Goal: Task Accomplishment & Management: Complete application form

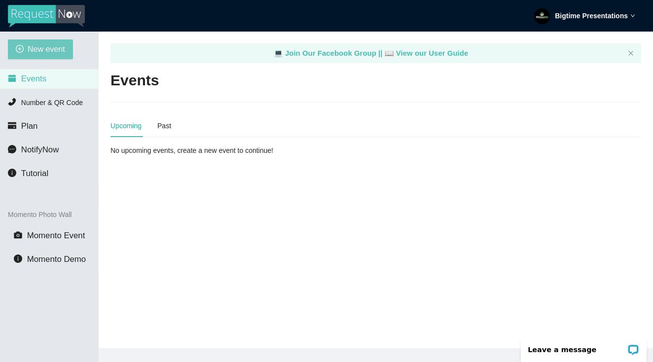
click at [53, 55] on span "New event" at bounding box center [46, 49] width 37 height 12
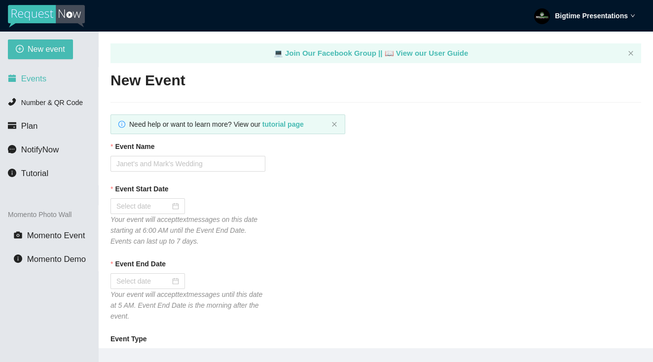
type textarea "Thank you for being part of this event. See you next year! - Christopher from h…"
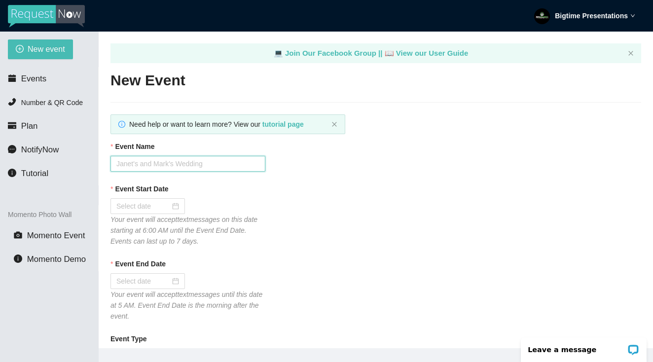
click at [207, 166] on input "Event Name" at bounding box center [187, 164] width 155 height 16
type input "R"
type input "Bloom Resort End Of Season Party"
click at [150, 200] on div at bounding box center [147, 206] width 74 height 16
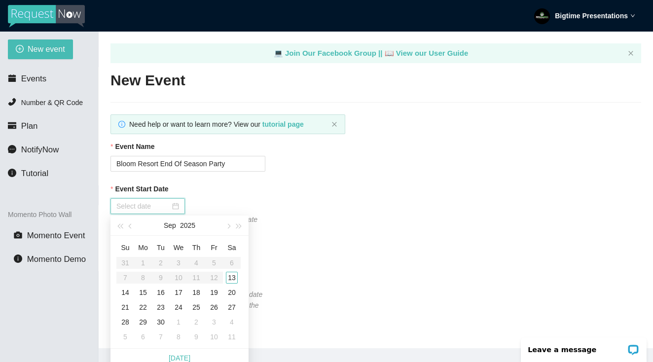
click at [152, 205] on input "Event Start Date" at bounding box center [143, 206] width 54 height 11
type input "09/13/2025"
click at [231, 278] on div "13" at bounding box center [232, 278] width 12 height 12
type input "09/14/2025"
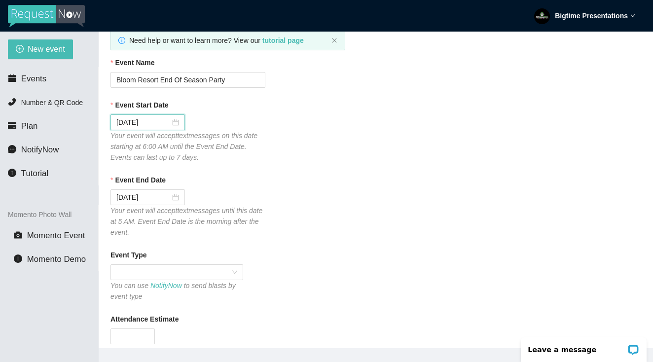
scroll to position [117, 0]
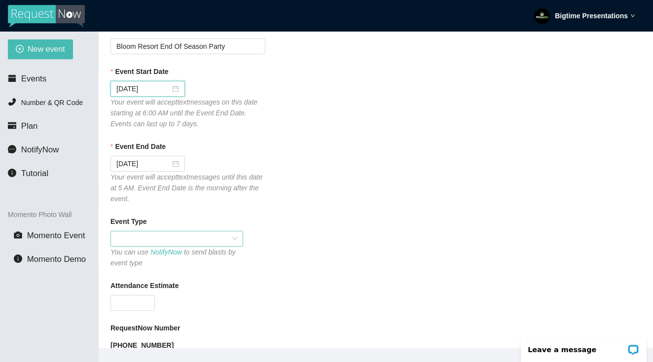
click at [162, 243] on span at bounding box center [176, 238] width 121 height 15
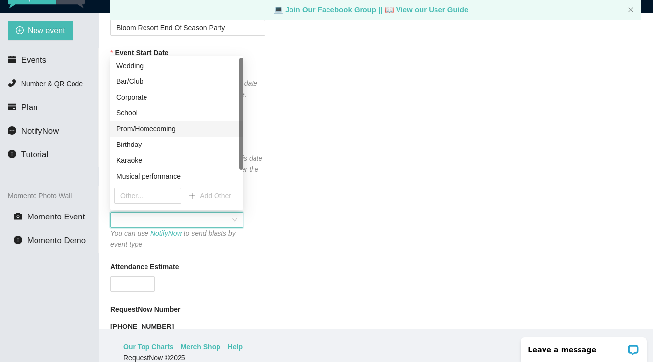
scroll to position [7, 0]
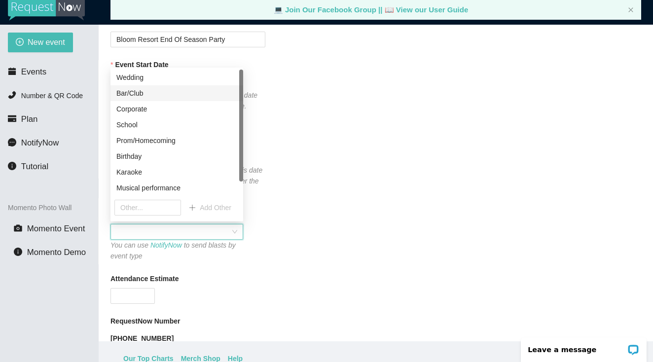
click at [157, 96] on div "Bar/Club" at bounding box center [176, 93] width 121 height 11
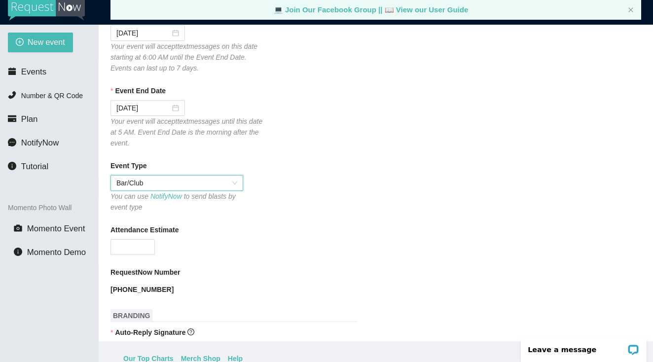
scroll to position [173, 0]
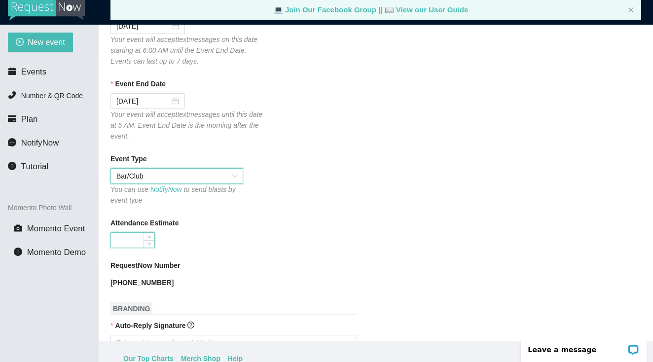
click at [131, 243] on input "Attendance Estimate" at bounding box center [132, 240] width 43 height 15
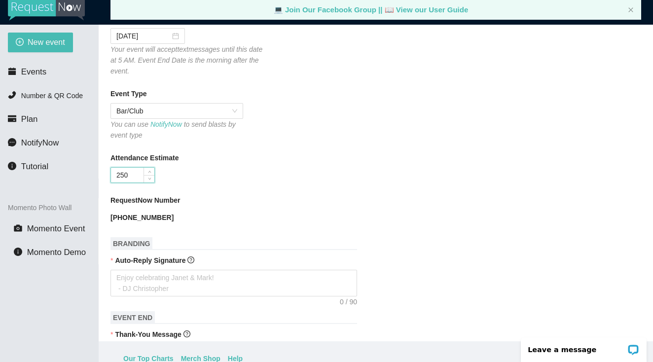
scroll to position [243, 0]
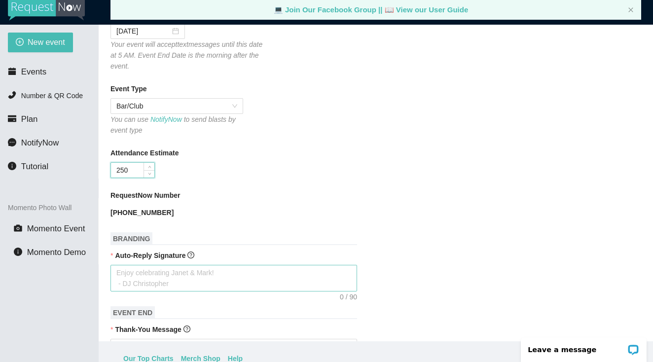
type input "250"
click at [139, 278] on textarea "Auto-Reply Signature" at bounding box center [233, 278] width 247 height 27
type textarea "T"
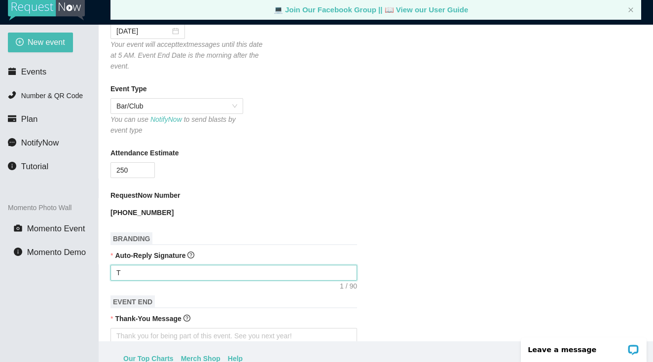
type textarea "Th"
type textarea "Tha"
type textarea "Than"
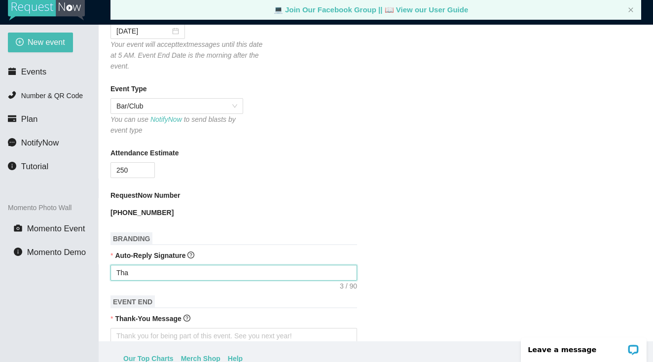
type textarea "Than"
type textarea "Thank"
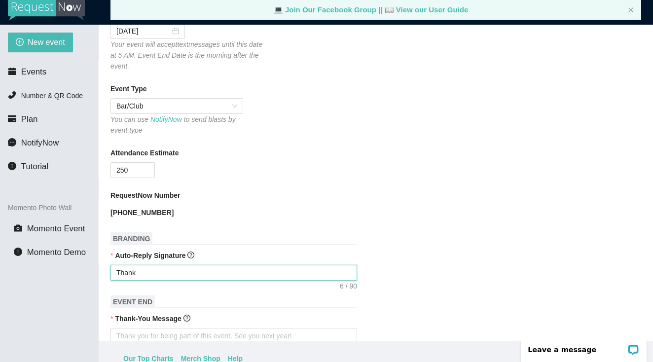
type textarea "Thank y"
type textarea "Thank yo"
type textarea "Thank you"
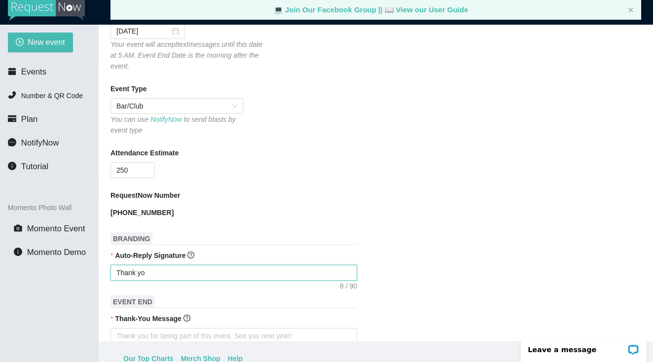
type textarea "Thank you"
type textarea "Thank you f"
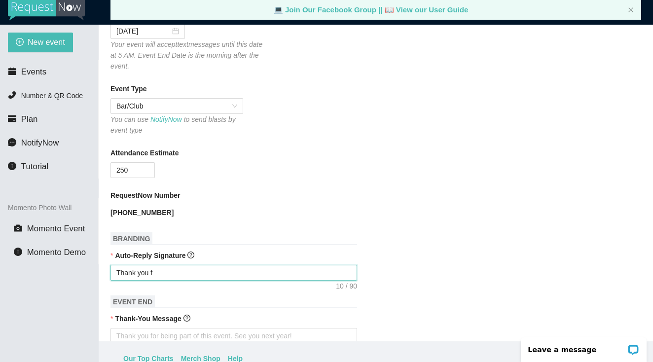
type textarea "Thank you fo"
type textarea "Thank you for"
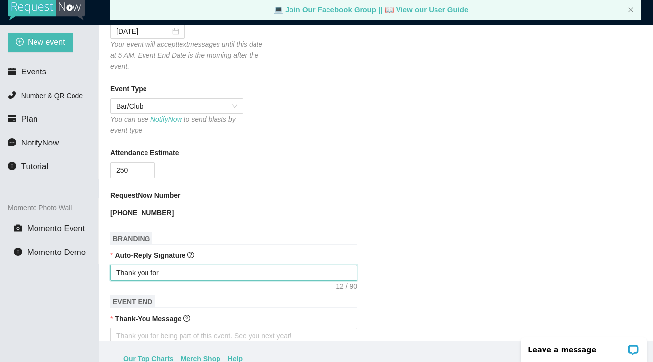
type textarea "Thank you for"
type textarea "Thank you for p"
type textarea "Thank you for pa"
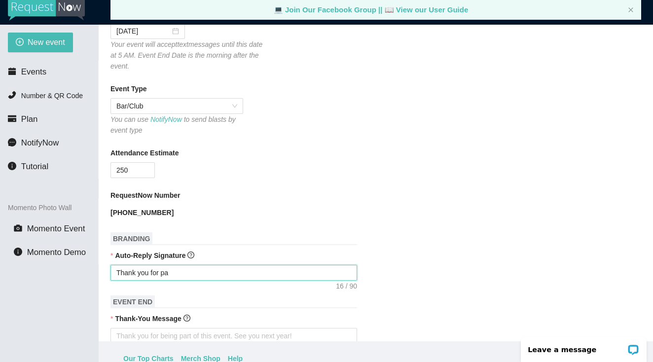
type textarea "Thank you for par"
type textarea "Thank you for part"
type textarea "Thank you for partu"
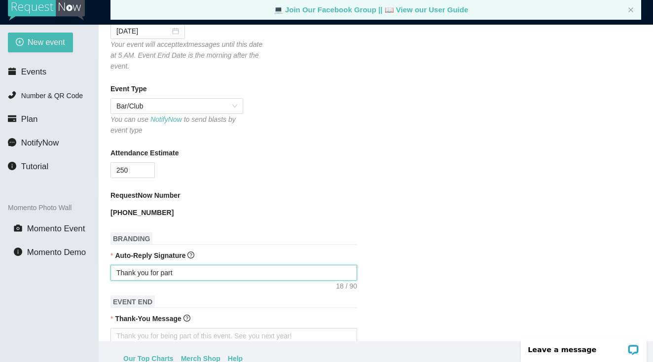
type textarea "Thank you for partu"
type textarea "Thank you for partug"
type textarea "Thank you for partu"
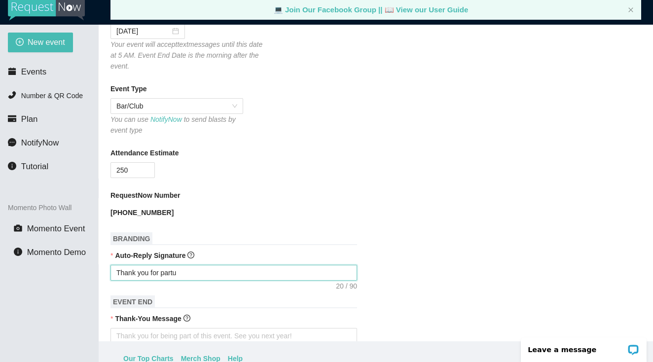
type textarea "Thank you for part"
type textarea "Thank you for party"
type textarea "Thank you for partyi"
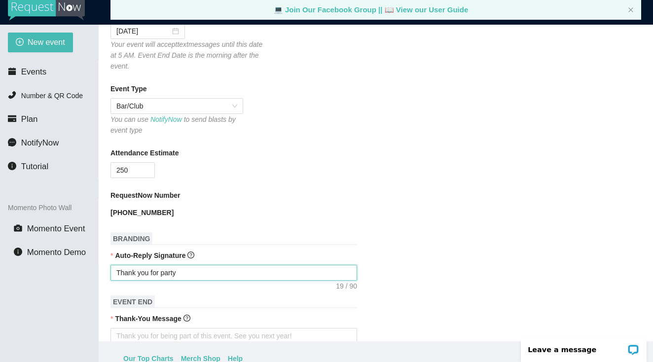
type textarea "Thank you for partyi"
type textarea "Thank you for partyin"
type textarea "Thank you for partying"
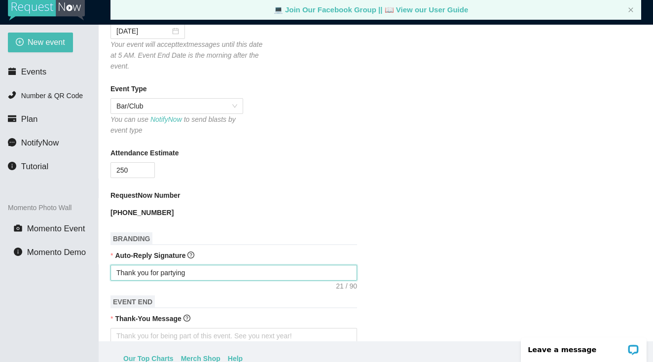
type textarea "Thank you for partying"
type textarea "Thank you for partying w"
type textarea "Thank you for partying wi"
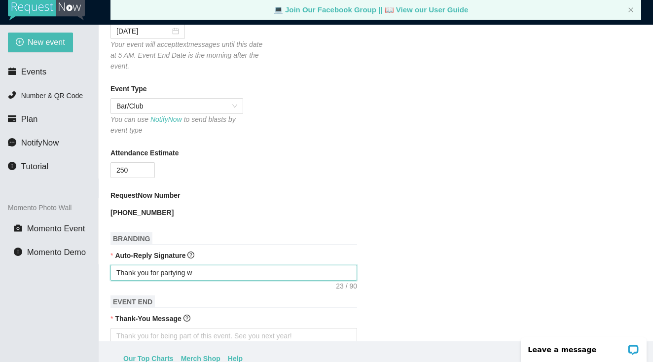
type textarea "Thank you for partying wi"
type textarea "Thank you for partying wit"
type textarea "Thank you for partying with"
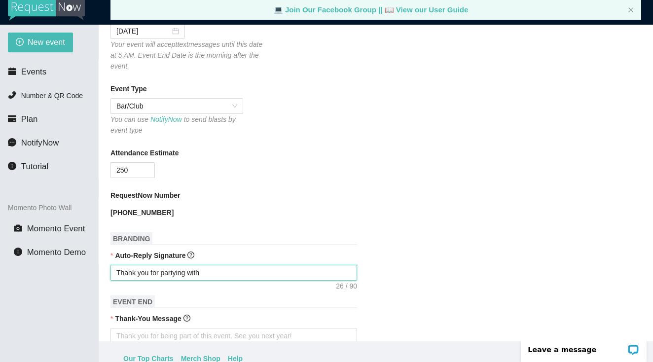
type textarea "Thank you for partying with"
type textarea "Thank you for partying with u"
type textarea "Thank you for partying with us"
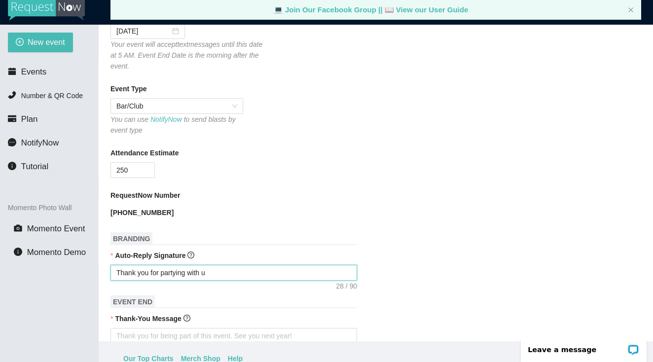
type textarea "Thank you for partying with us"
type textarea "Thank you for partying with us."
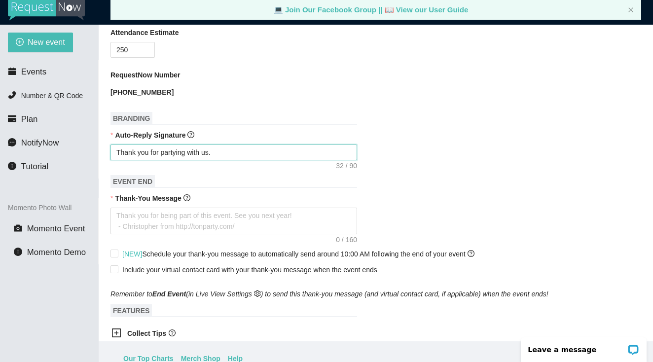
scroll to position [385, 0]
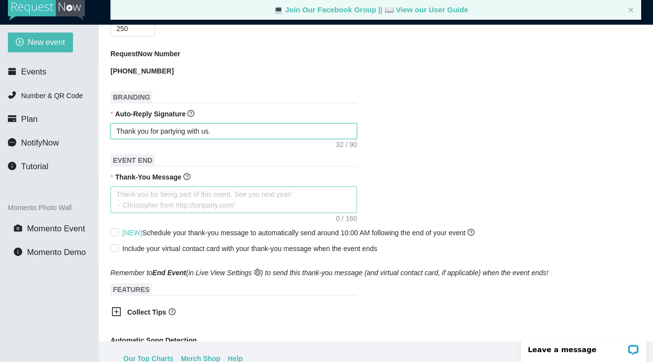
type textarea "Thank you for partying with us."
click at [201, 207] on textarea "Thank-You Message" at bounding box center [233, 199] width 247 height 27
click at [201, 206] on textarea "Thank-You Message" at bounding box center [233, 199] width 247 height 27
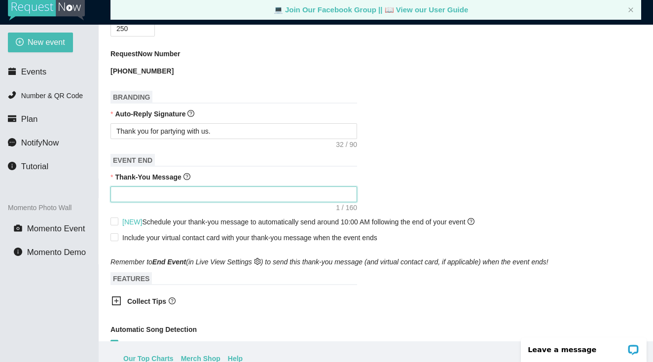
type textarea "Thank you for being part of this event. See you next year! - Christopher from h…"
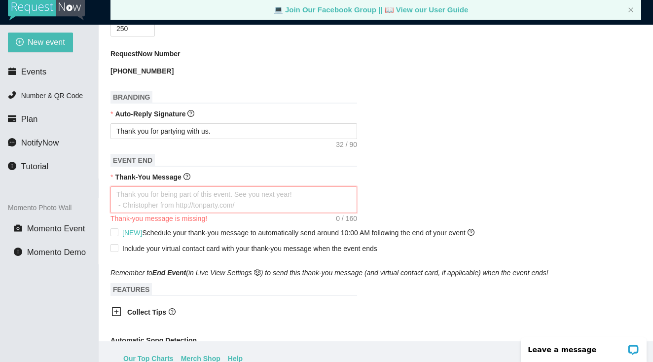
type textarea "T"
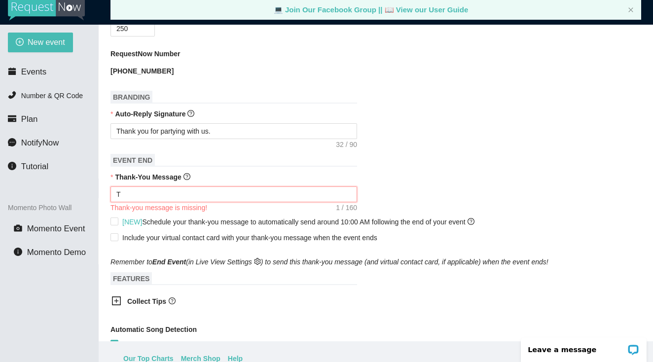
type textarea "Th"
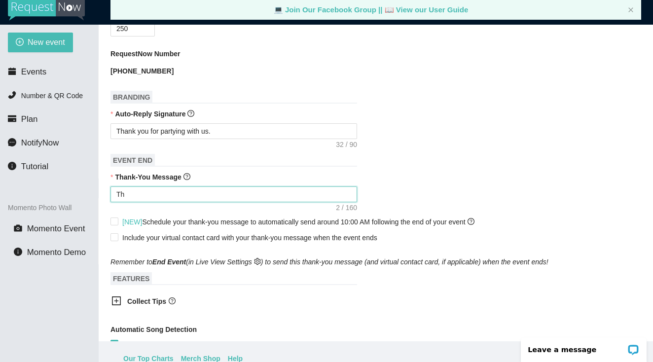
type textarea "Tha"
type textarea "Than"
type textarea "Thank"
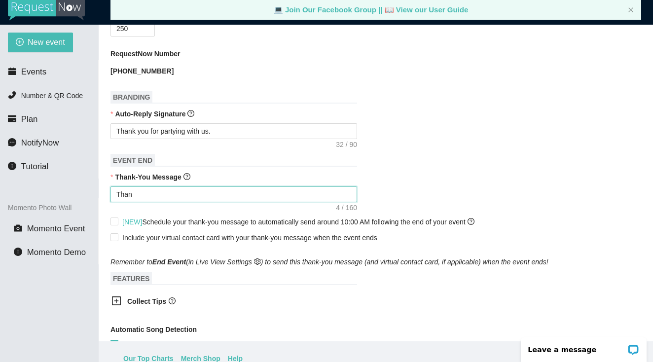
type textarea "Thank"
type textarea "Thanks"
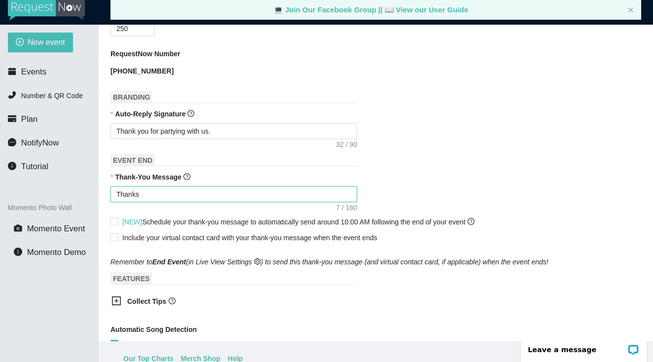
type textarea "Thanks f"
type textarea "Thanks fo"
type textarea "Thanks for"
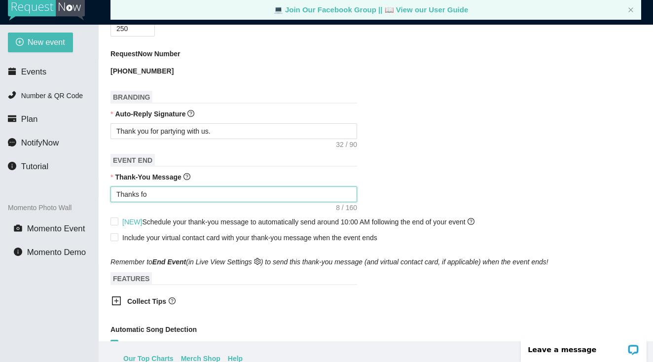
type textarea "Thanks for"
type textarea "Thanks for p"
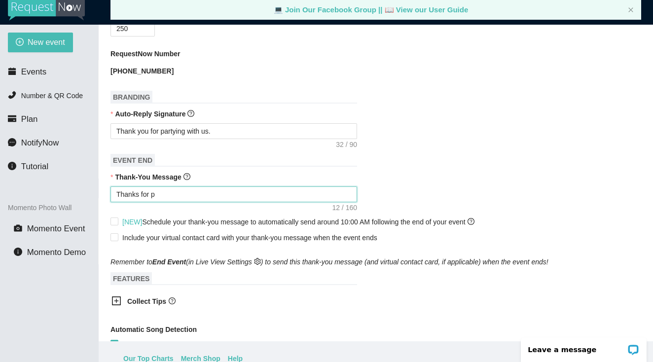
type textarea "Thanks for pa"
type textarea "Thanks for par"
type textarea "Thanks for part"
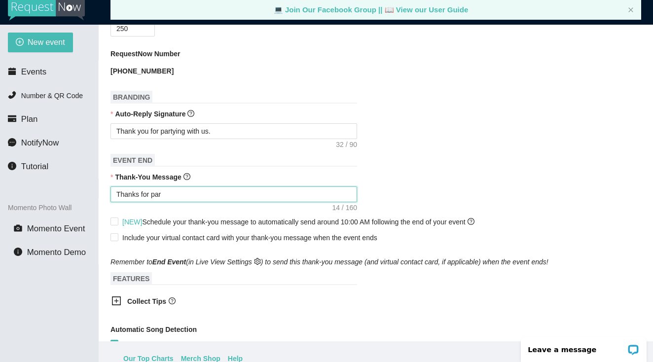
type textarea "Thanks for part"
type textarea "Thanks for party"
type textarea "Thanks for partyu"
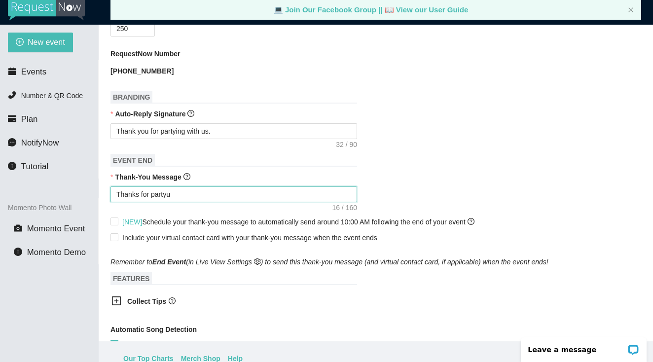
type textarea "Thanks for partyun"
type textarea "Thanks for partyu"
type textarea "Thanks for party"
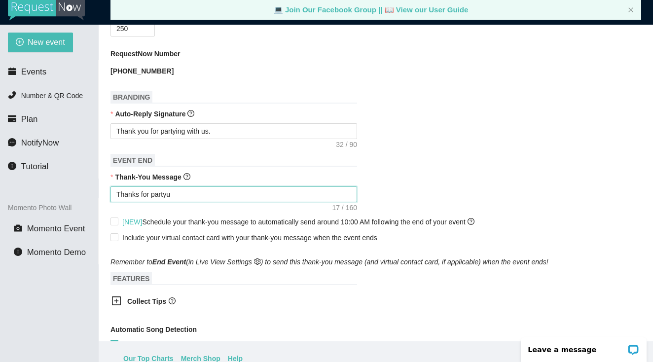
type textarea "Thanks for party"
type textarea "Thanks for partyi"
type textarea "Thanks for partyin"
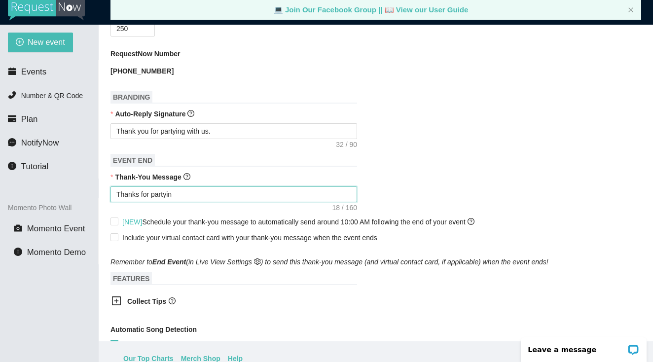
type textarea "Thanks for partying"
type textarea "Thanks for partying w"
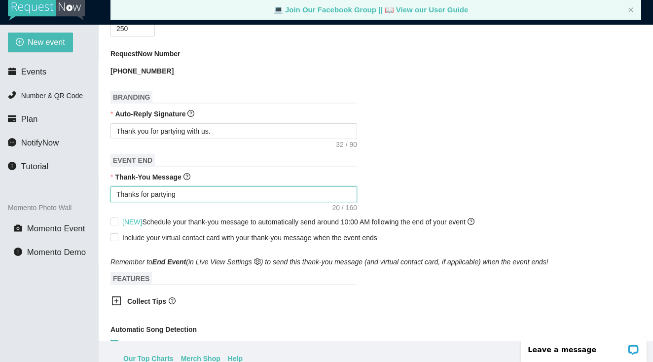
type textarea "Thanks for partying w"
type textarea "Thanks for partying wi"
type textarea "Thanks for partying wit"
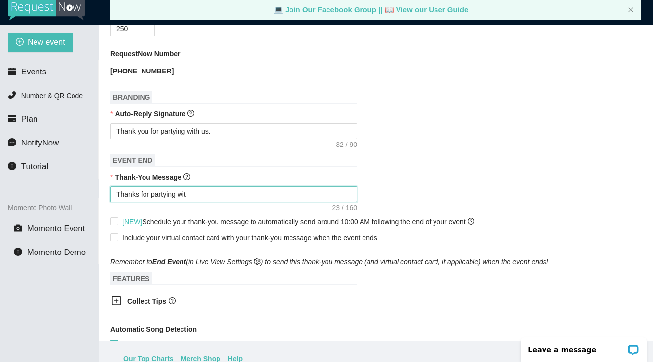
type textarea "Thanks for partying with"
type textarea "Thanks for partying with u"
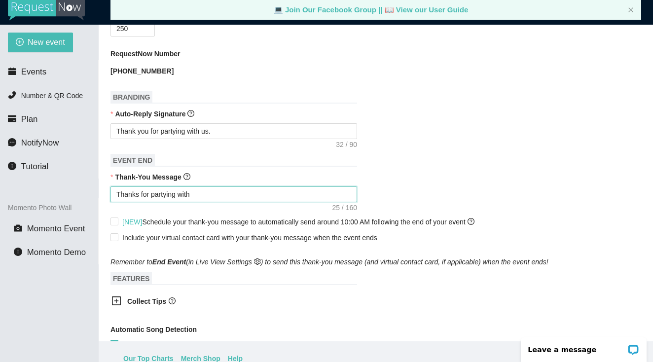
type textarea "Thanks for partying with u"
type textarea "Thanks for partying with us"
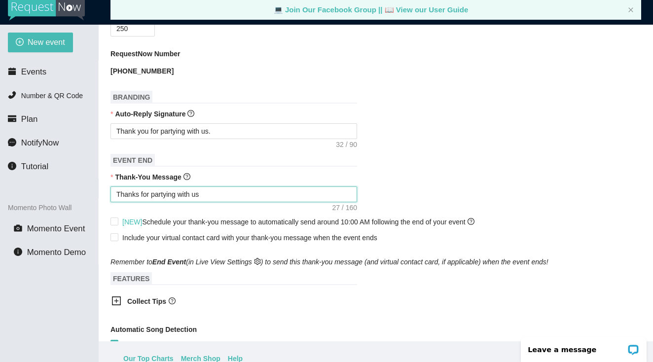
type textarea "Thanks for partying with us t"
type textarea "Thanks for partying with us th"
type textarea "Thanks for partying with us thi"
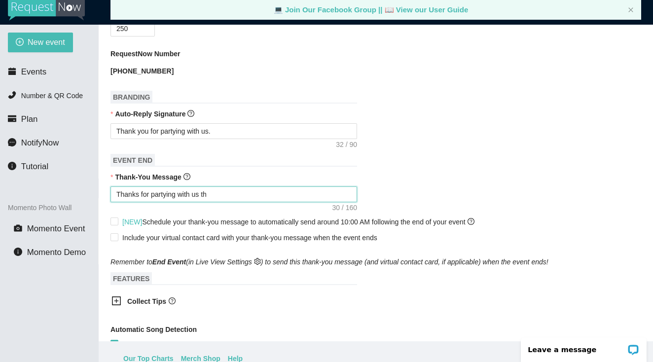
type textarea "Thanks for partying with us thi"
type textarea "Thanks for partying with us this"
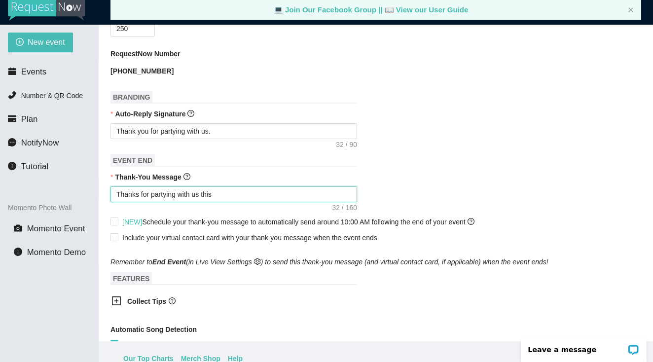
type textarea "Thanks for partying with us this y"
type textarea "Thanks for partying with us this ye"
type textarea "Thanks for partying with us this yea"
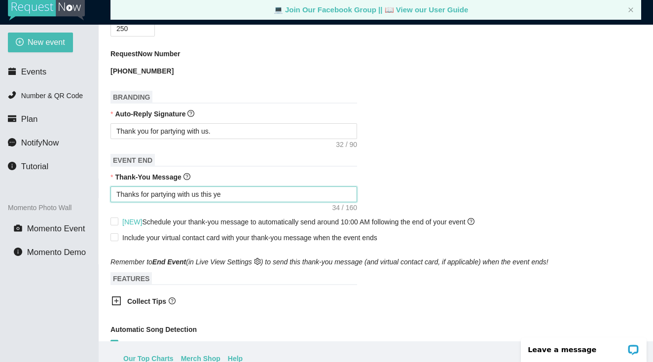
type textarea "Thanks for partying with us this yea"
type textarea "Thanks for partying with us this year"
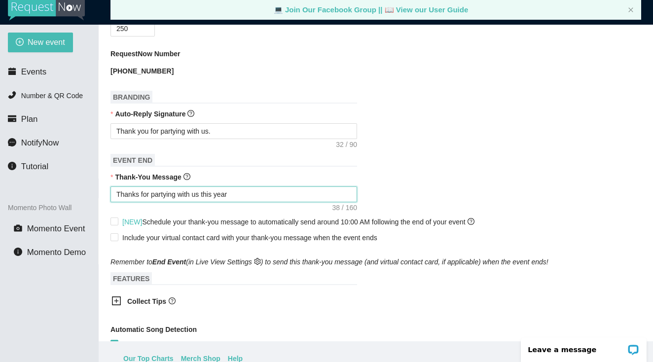
type textarea "Thanks for partying with us this year"
type textarea "Thanks for partying with us this year."
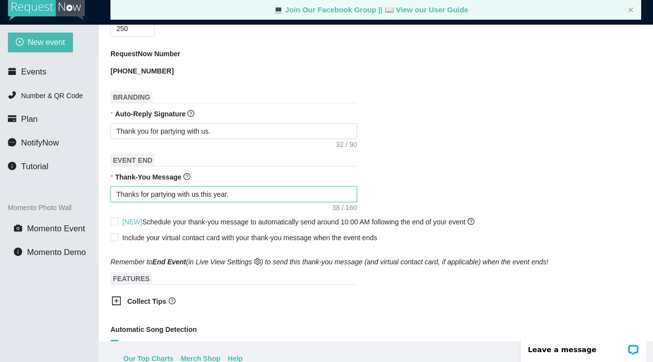
type textarea "Thanks for partying with us this year."
type textarea "Thanks for partying with us this year. w"
type textarea "Thanks for partying with us this year. we"
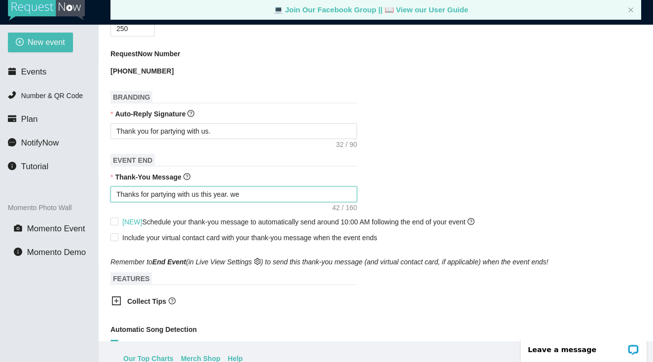
type textarea "Thanks for partying with us this year. we l"
type textarea "Thanks for partying with us this year. we lo"
type textarea "Thanks for partying with us this year. we loo"
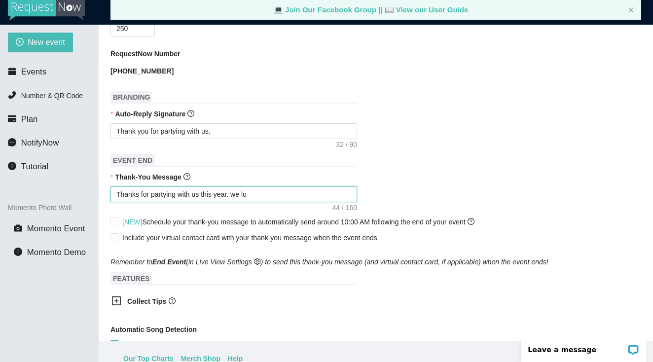
type textarea "Thanks for partying with us this year. we loo"
type textarea "Thanks for partying with us this year. we look"
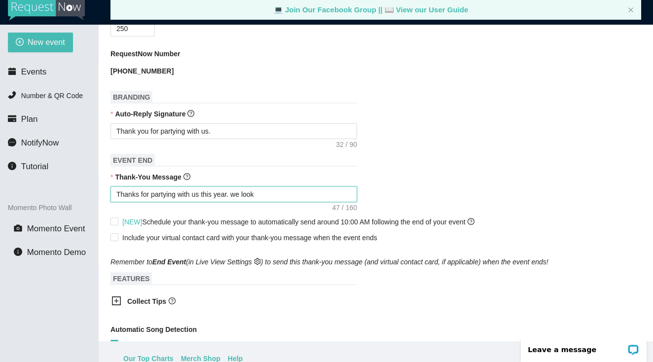
type textarea "Thanks for partying with us this year. we look f"
type textarea "Thanks for partying with us this year. we look fo"
type textarea "Thanks for partying with us this year. we look for"
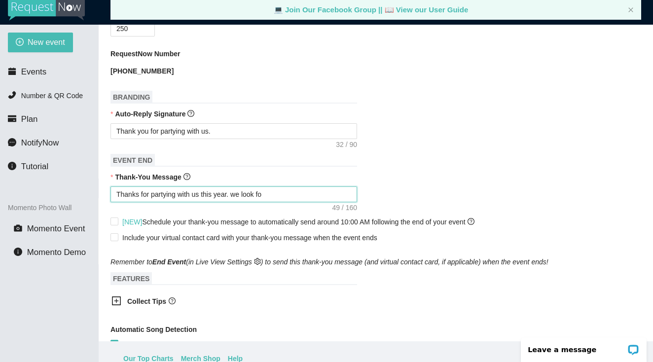
type textarea "Thanks for partying with us this year. we look for"
type textarea "Thanks for partying with us this year. we look forw"
type textarea "Thanks for partying with us this year. we look forwa"
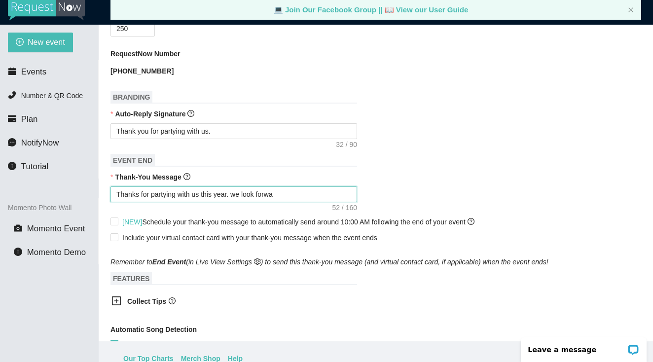
type textarea "Thanks for partying with us this year. we look forwar"
type textarea "Thanks for partying with us this year. we look forward"
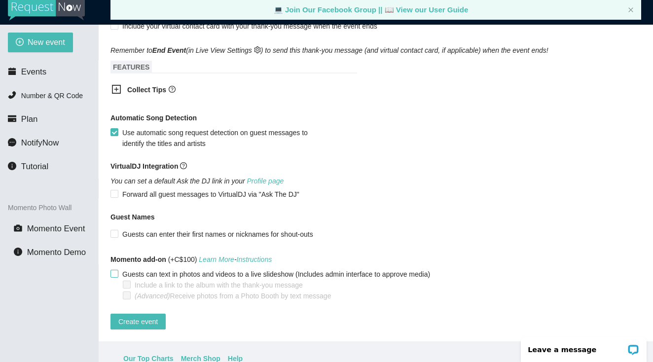
scroll to position [614, 0]
click at [141, 316] on span "Create event" at bounding box center [137, 321] width 39 height 11
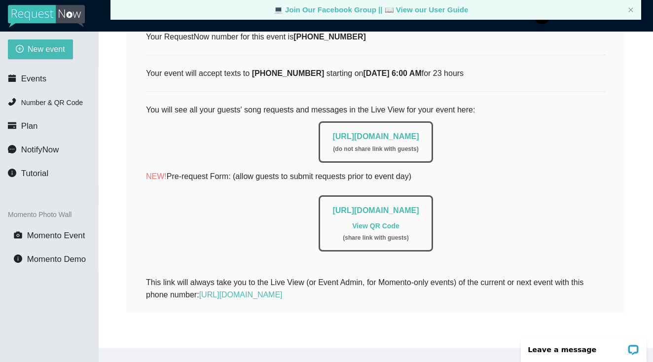
scroll to position [189, 0]
click at [360, 132] on link "https://app.requestnow.io/live/rxlnyor" at bounding box center [375, 136] width 86 height 8
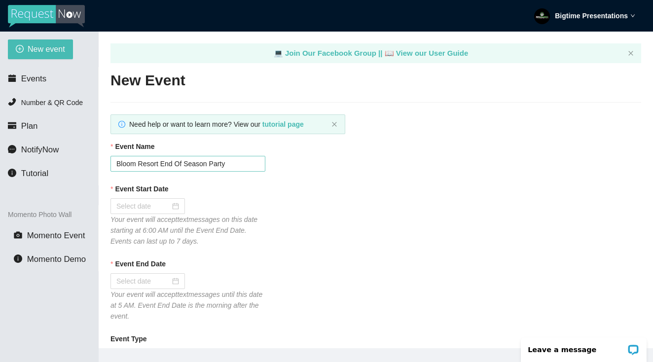
scroll to position [0, 0]
click at [29, 83] on span "Events" at bounding box center [33, 78] width 25 height 9
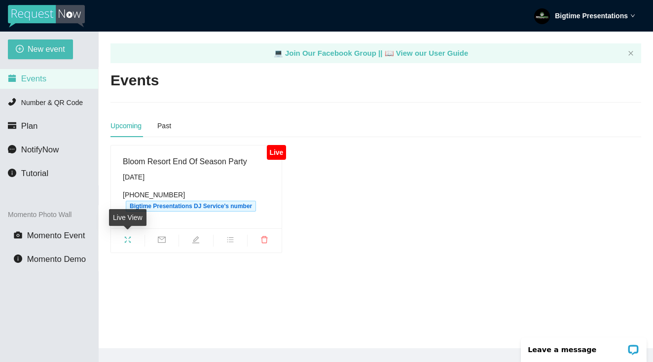
click at [129, 240] on icon "fullscreen" at bounding box center [128, 240] width 8 height 8
click at [165, 241] on icon "mail" at bounding box center [162, 240] width 8 height 8
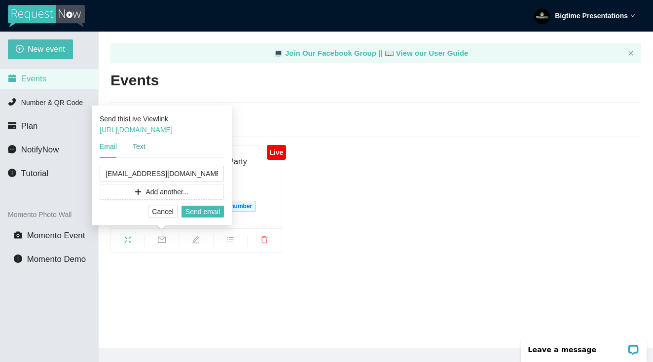
click at [139, 144] on div "Text" at bounding box center [139, 146] width 13 height 11
click at [171, 172] on input "(519) 503-7013" at bounding box center [162, 174] width 124 height 16
drag, startPoint x: 171, startPoint y: 172, endPoint x: 90, endPoint y: 166, distance: 81.1
click at [91, 166] on body "Bigtime Presentations New event Events Number & QR Code Plan NotifyNow Tutorial…" at bounding box center [326, 181] width 653 height 362
type input "(226) 338-2335"
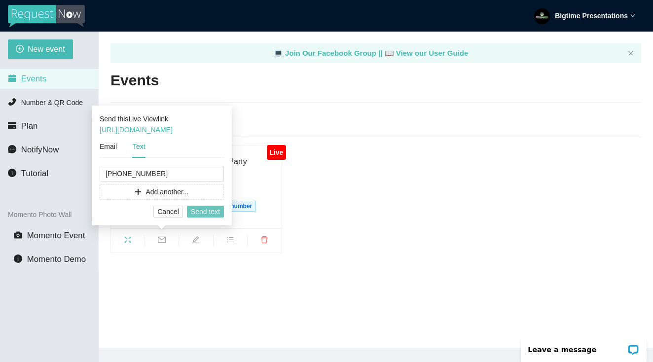
click at [195, 211] on span "Send text" at bounding box center [205, 211] width 29 height 11
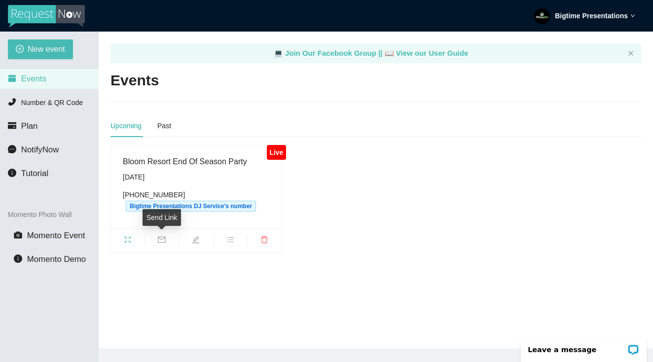
click at [159, 241] on icon "mail" at bounding box center [162, 240] width 8 height 8
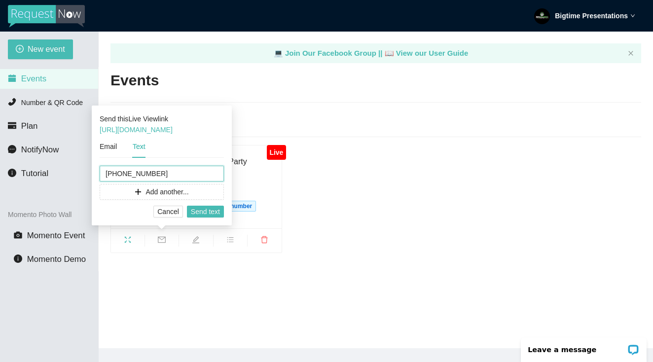
drag, startPoint x: 163, startPoint y: 172, endPoint x: -11, endPoint y: 175, distance: 174.1
click at [0, 175] on html "Bigtime Presentations New event Events Number & QR Code Plan NotifyNow Tutorial…" at bounding box center [326, 181] width 653 height 362
type input "(519) 498-9892"
click at [180, 194] on span "Add another..." at bounding box center [166, 191] width 43 height 11
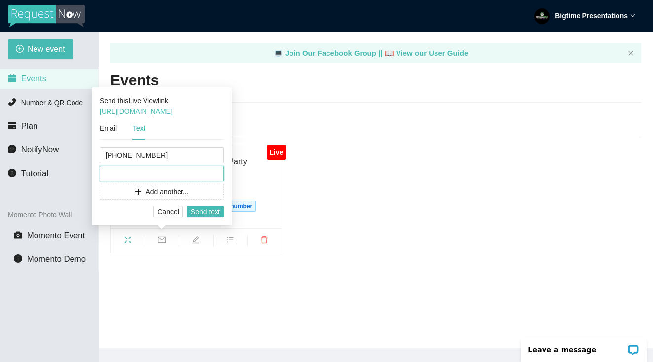
click at [131, 175] on input "tel" at bounding box center [162, 174] width 124 height 16
type input "(226) 220-1548"
click at [203, 210] on span "Send text" at bounding box center [205, 211] width 29 height 11
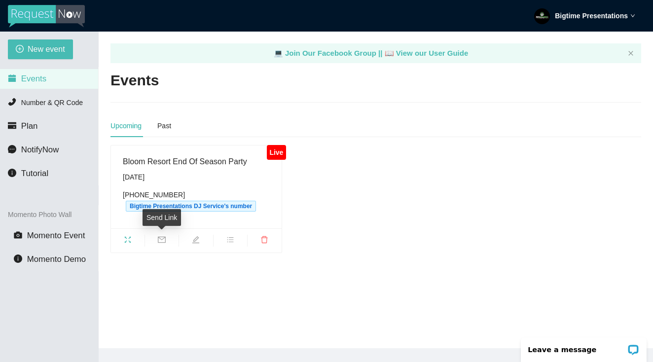
click at [164, 237] on icon "mail" at bounding box center [162, 240] width 8 height 6
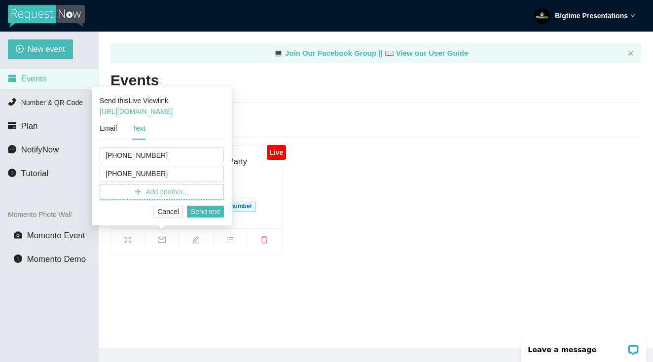
click at [141, 190] on icon "plus" at bounding box center [138, 191] width 7 height 7
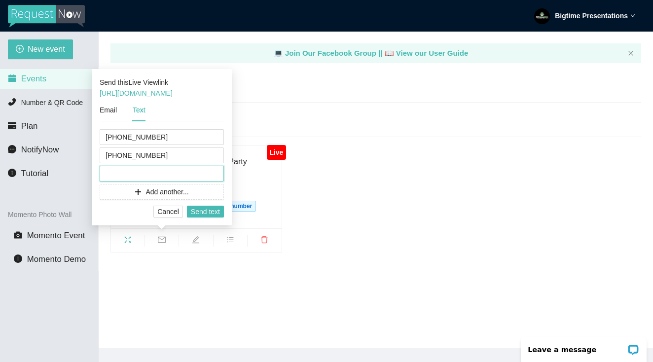
click at [141, 174] on input "tel" at bounding box center [162, 174] width 124 height 16
type input "(519) 503-7013"
click at [206, 211] on span "Send text" at bounding box center [205, 211] width 29 height 11
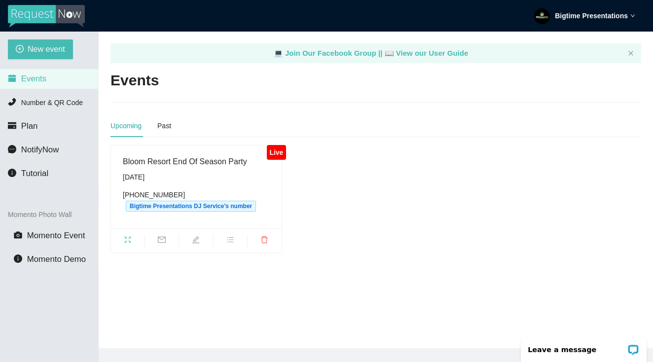
click at [228, 244] on span "bars" at bounding box center [231, 241] width 34 height 11
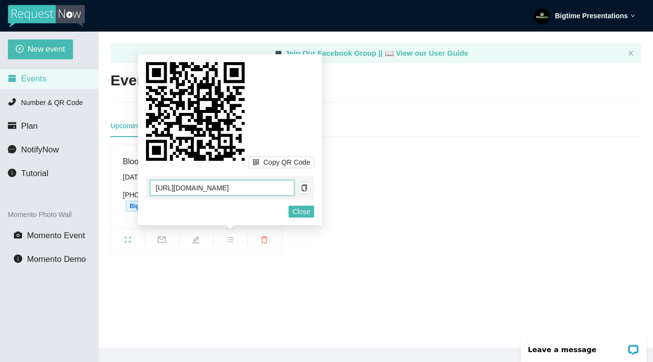
click at [160, 189] on input "https://app.requestnow.io/add-requests/dcf07588-4590-4c3c-9044-afb7b028795f/" at bounding box center [222, 188] width 144 height 16
click at [297, 164] on span "Copy QR Code" at bounding box center [286, 162] width 47 height 11
